Goal: Information Seeking & Learning: Find specific page/section

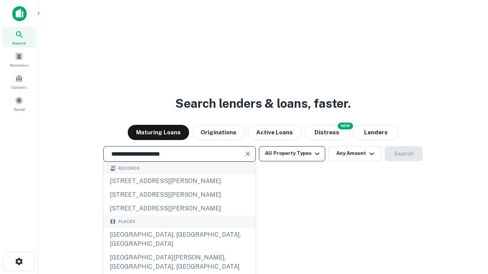
click at [179, 251] on div "[GEOGRAPHIC_DATA], [GEOGRAPHIC_DATA], [GEOGRAPHIC_DATA]" at bounding box center [180, 239] width 152 height 23
click at [292, 154] on button "All Property Types" at bounding box center [292, 153] width 66 height 15
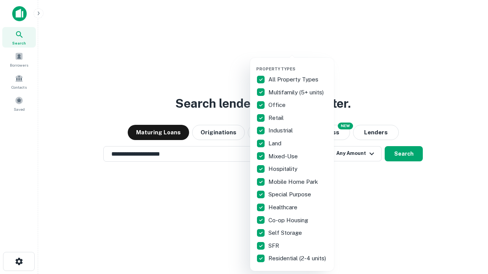
type input "**********"
click at [298, 64] on button "button" at bounding box center [298, 64] width 84 height 0
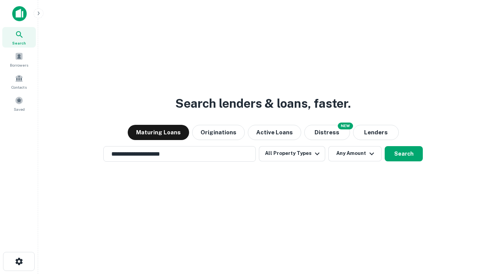
scroll to position [12, 0]
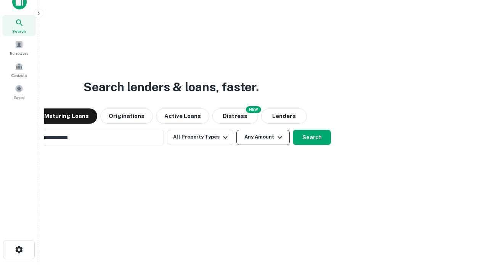
click at [236, 130] on button "Any Amount" at bounding box center [262, 137] width 53 height 15
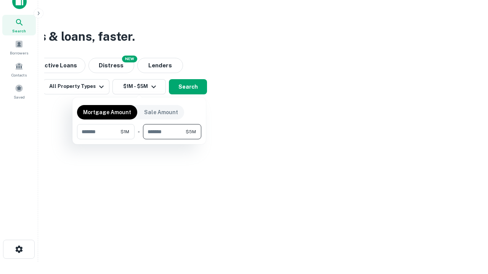
type input "*******"
click at [139, 140] on button "button" at bounding box center [139, 140] width 124 height 0
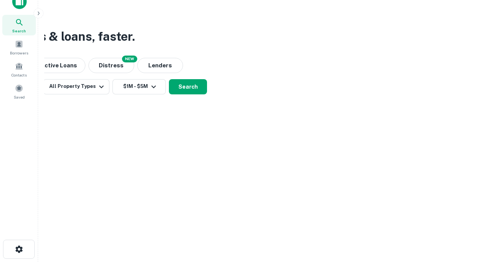
scroll to position [12, 0]
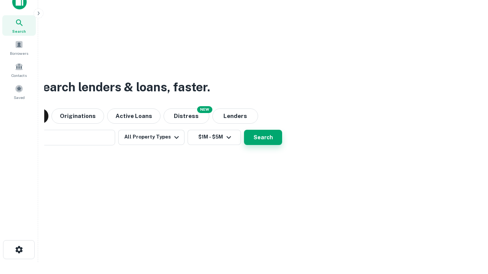
click at [244, 130] on button "Search" at bounding box center [263, 137] width 38 height 15
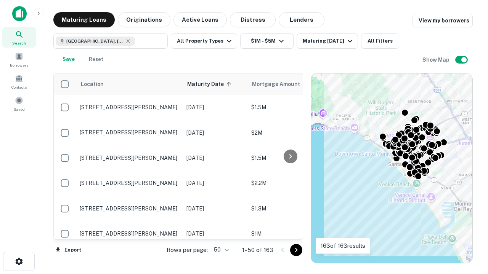
click at [220, 250] on body "Search Borrowers Contacts Saved Maturing Loans Originations Active Loans Distre…" at bounding box center [244, 137] width 488 height 274
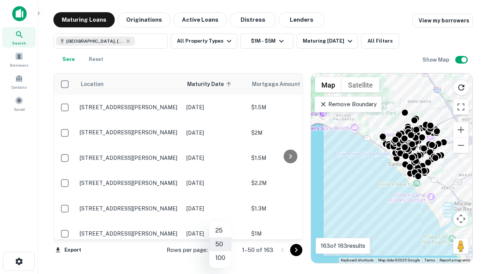
click at [220, 231] on li "25" at bounding box center [220, 231] width 22 height 14
